Goal: Information Seeking & Learning: Learn about a topic

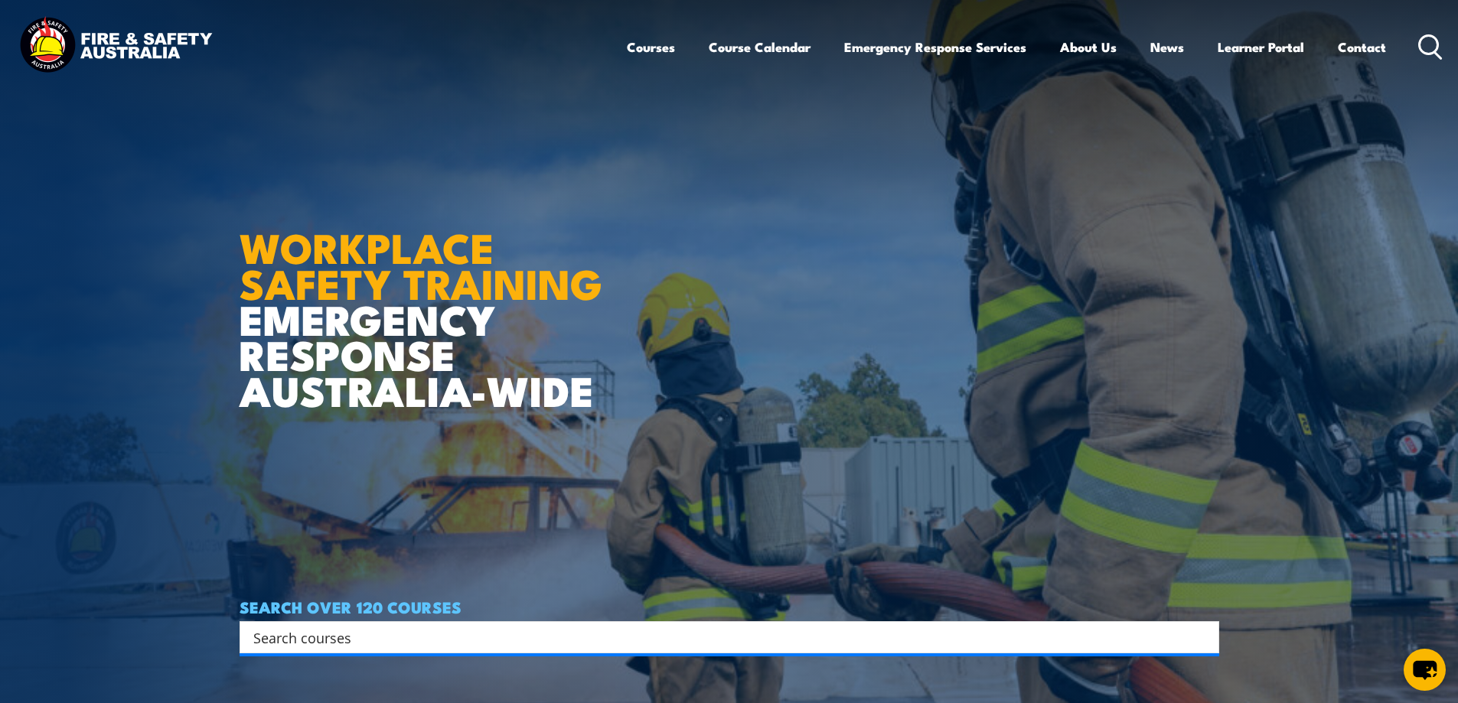
click at [1420, 40] on icon at bounding box center [1430, 46] width 24 height 25
click at [1427, 45] on icon at bounding box center [1430, 46] width 24 height 25
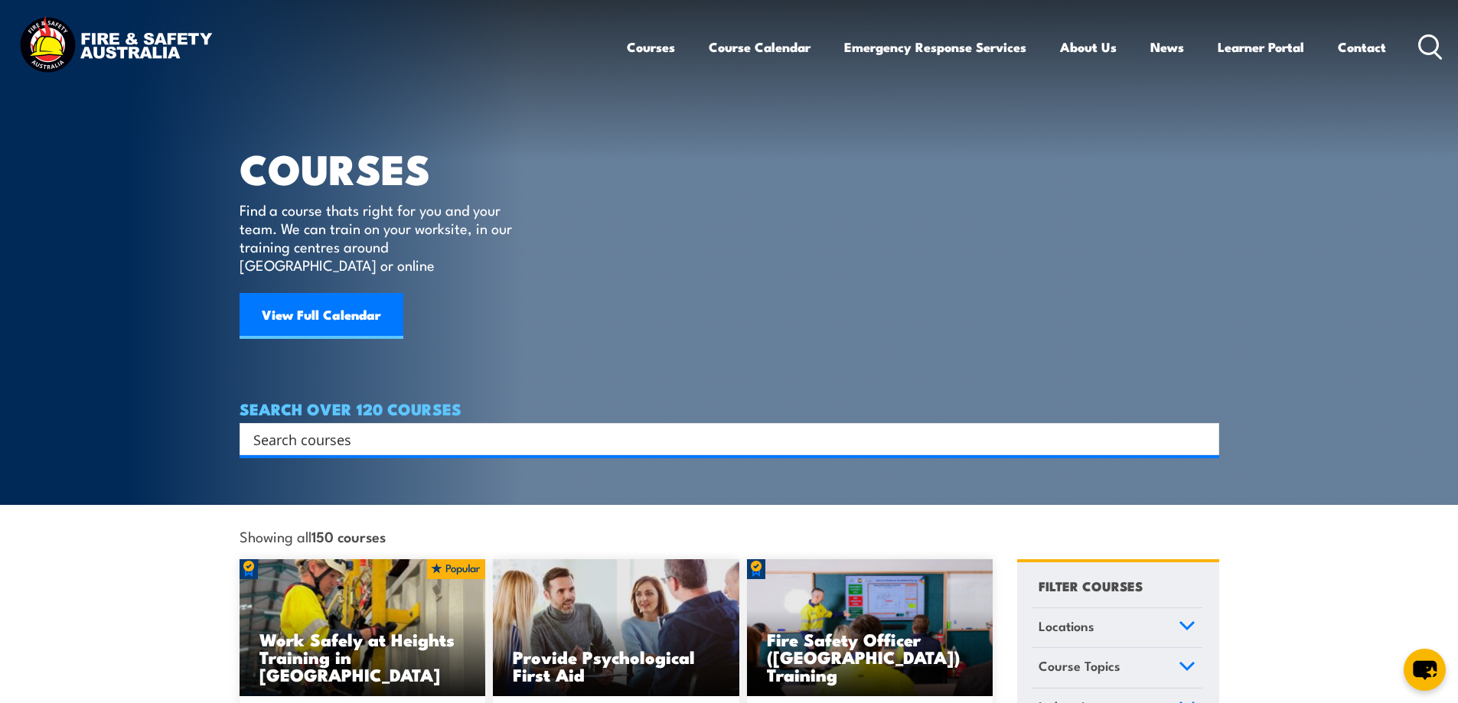
click at [305, 428] on input "Search input" at bounding box center [719, 439] width 932 height 23
type input "cpr"
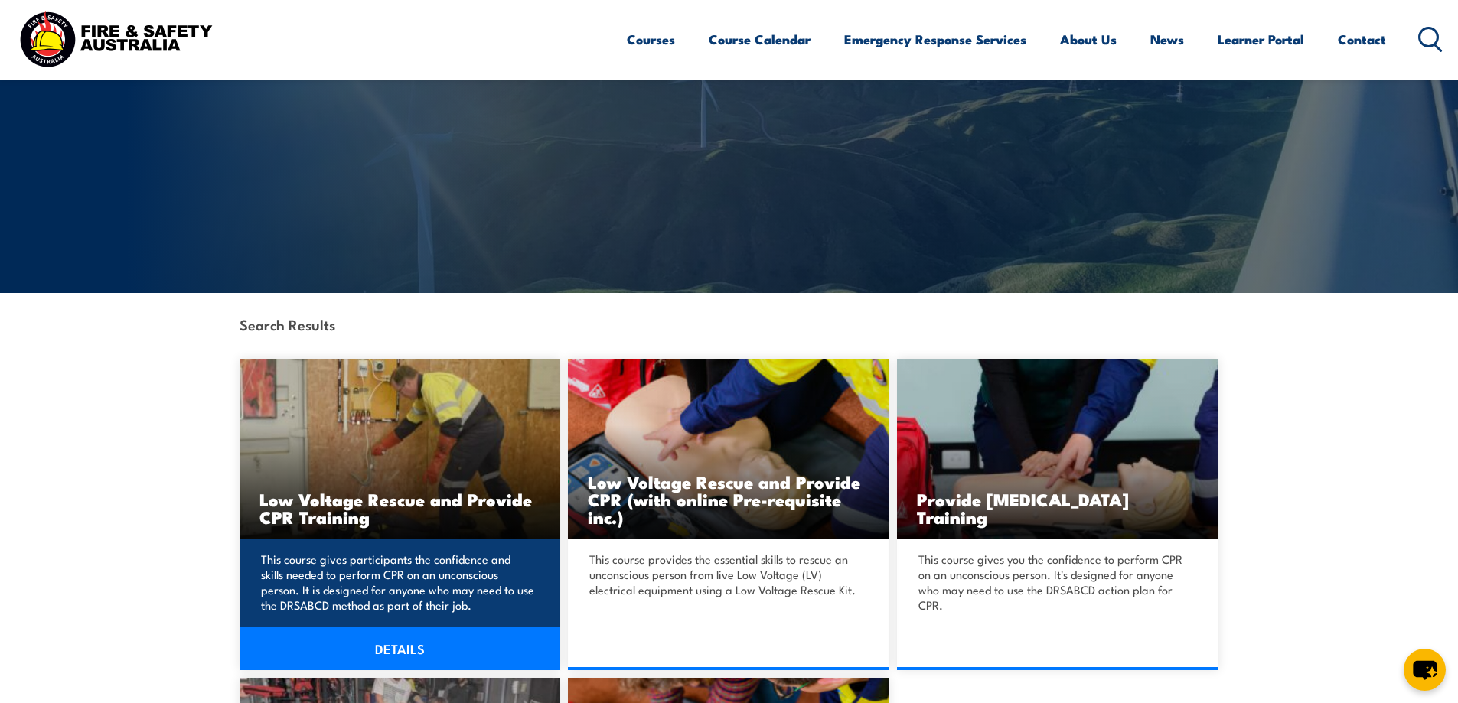
scroll to position [230, 0]
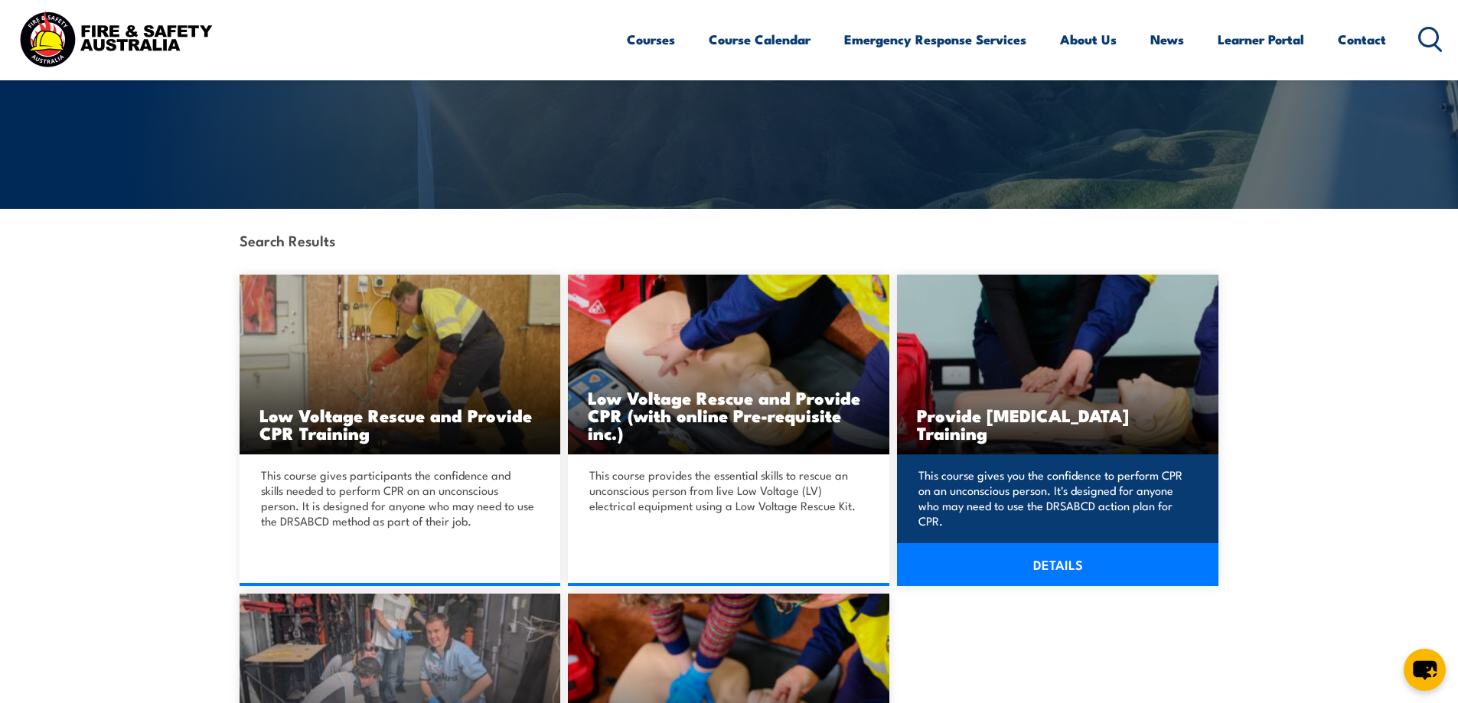
click at [990, 425] on h3 "Provide Cardiopulmonary Resuscitation Training" at bounding box center [1058, 423] width 282 height 35
click at [1029, 562] on link "DETAILS" at bounding box center [1057, 564] width 321 height 43
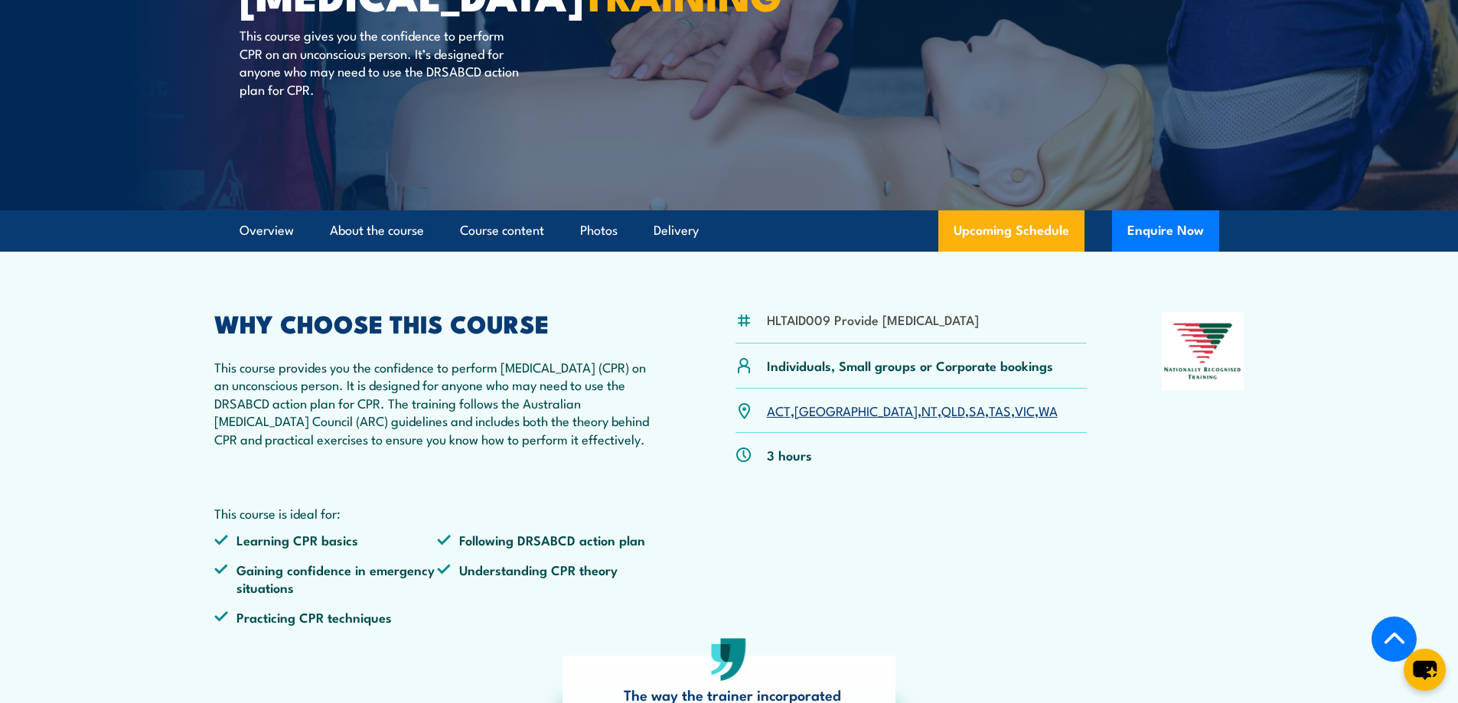
scroll to position [306, 0]
